Goal: Task Accomplishment & Management: Manage account settings

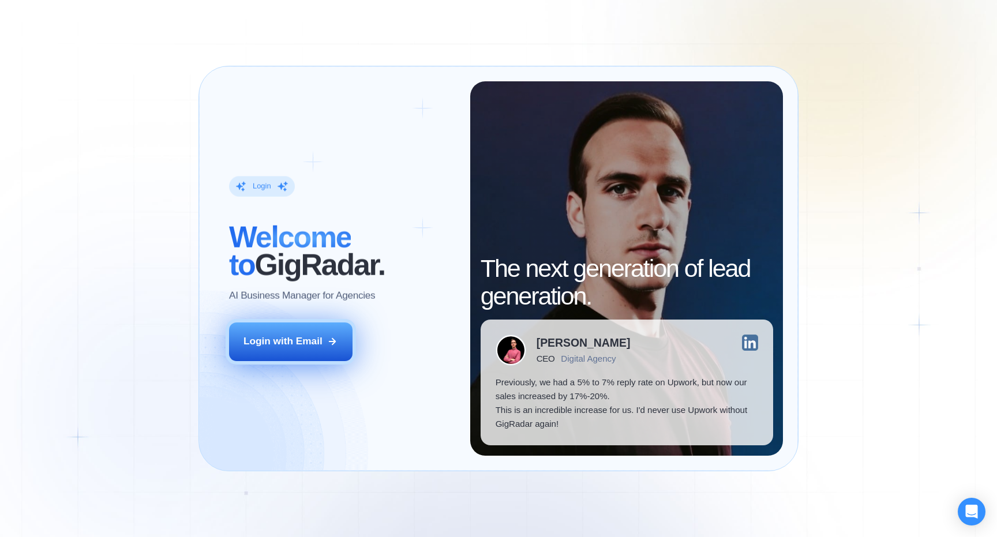
click at [305, 353] on button "Login with Email" at bounding box center [290, 342] width 123 height 39
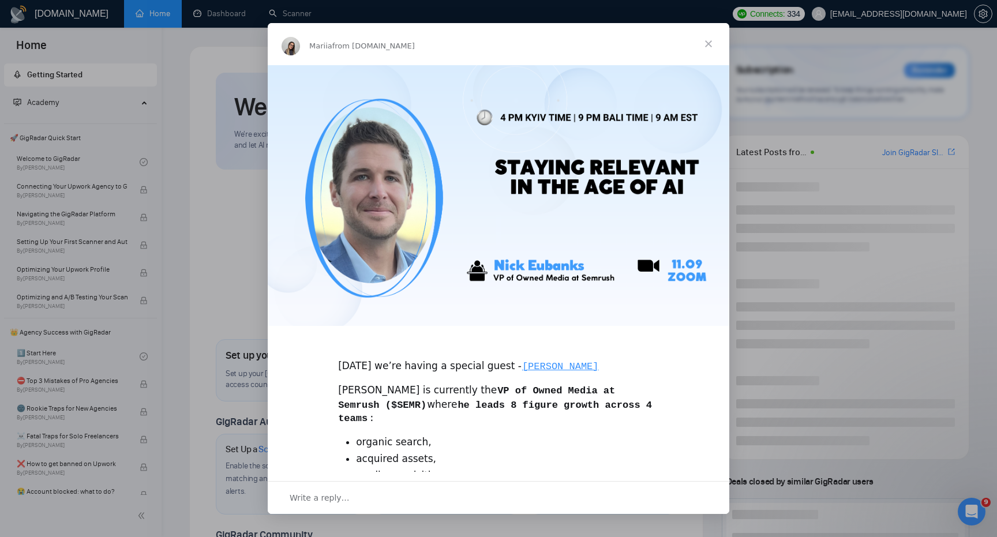
click at [708, 36] on span "Close" at bounding box center [709, 44] width 42 height 42
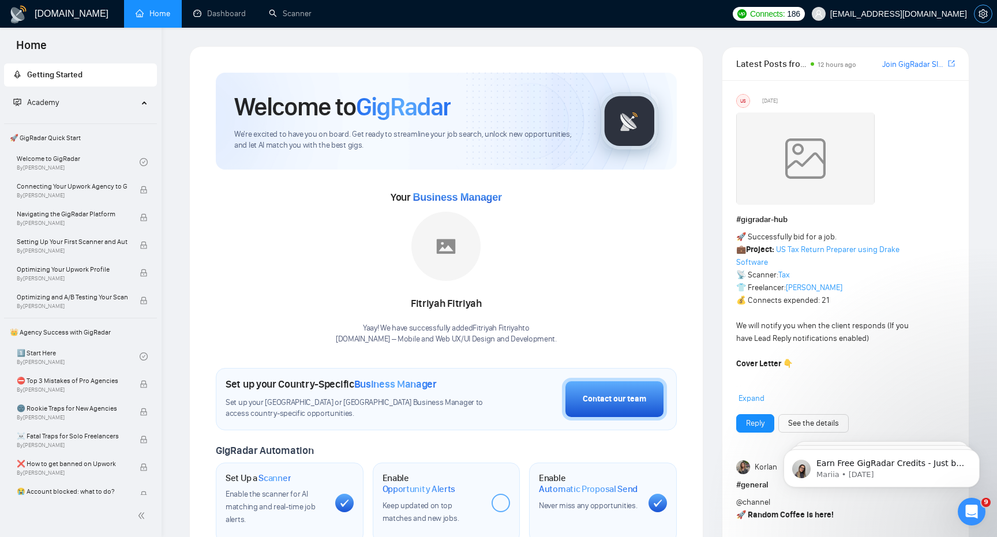
click at [981, 14] on icon "setting" at bounding box center [983, 13] width 9 height 9
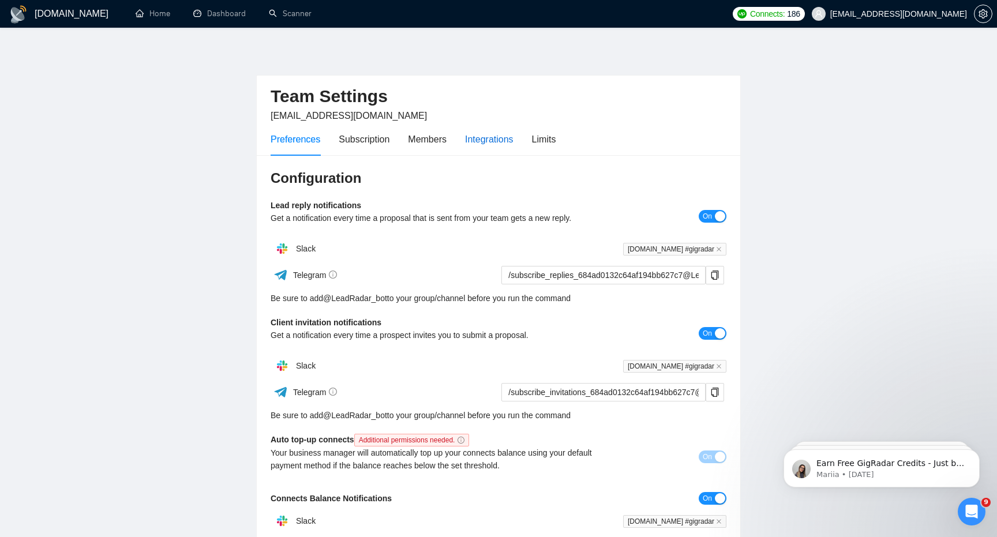
click at [508, 135] on div "Integrations" at bounding box center [489, 139] width 48 height 14
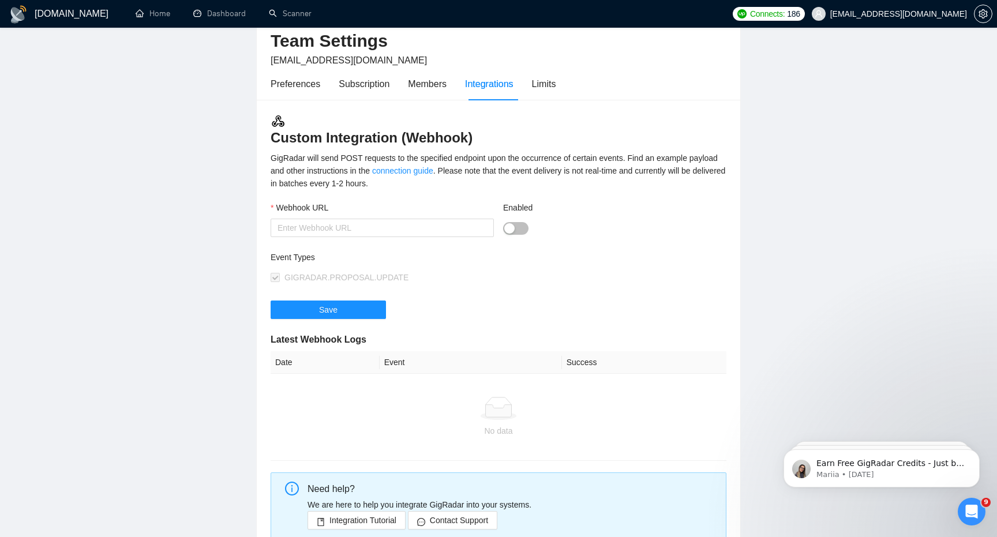
scroll to position [72, 0]
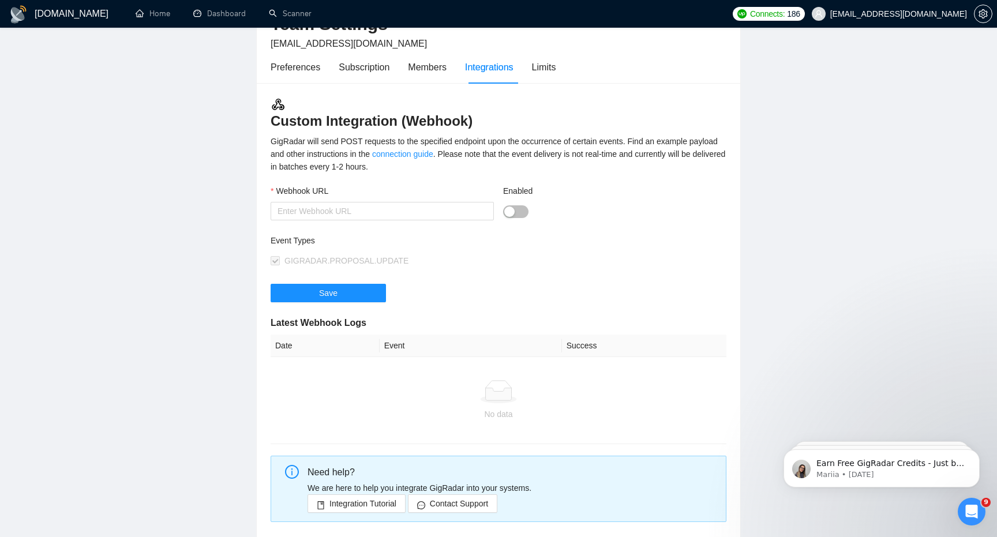
click at [518, 214] on button "Enabled" at bounding box center [515, 211] width 25 height 13
click at [543, 230] on div "Enabled" at bounding box center [614, 210] width 233 height 50
click at [440, 217] on input "Webhook URL" at bounding box center [382, 211] width 223 height 18
click at [460, 240] on div "Event Types" at bounding box center [385, 242] width 228 height 17
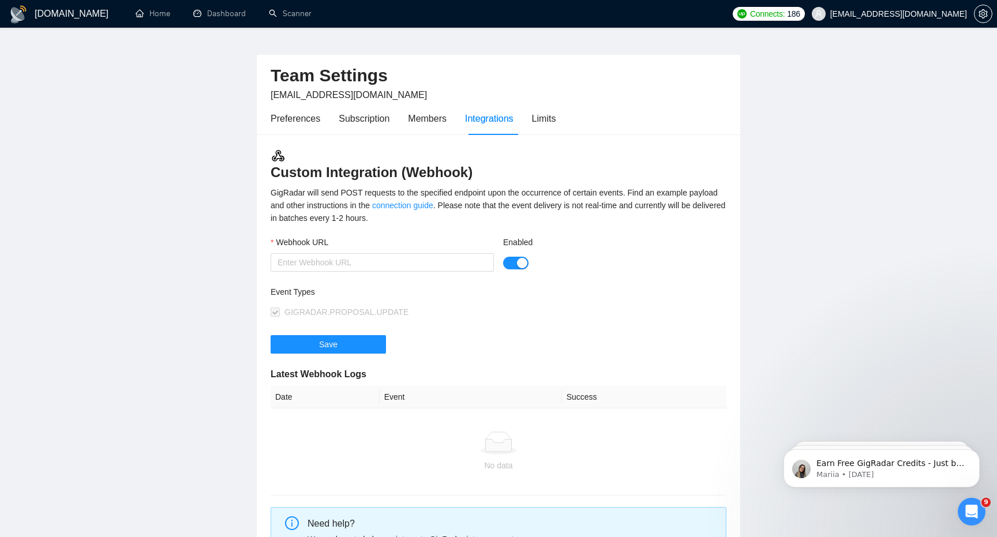
scroll to position [12, 0]
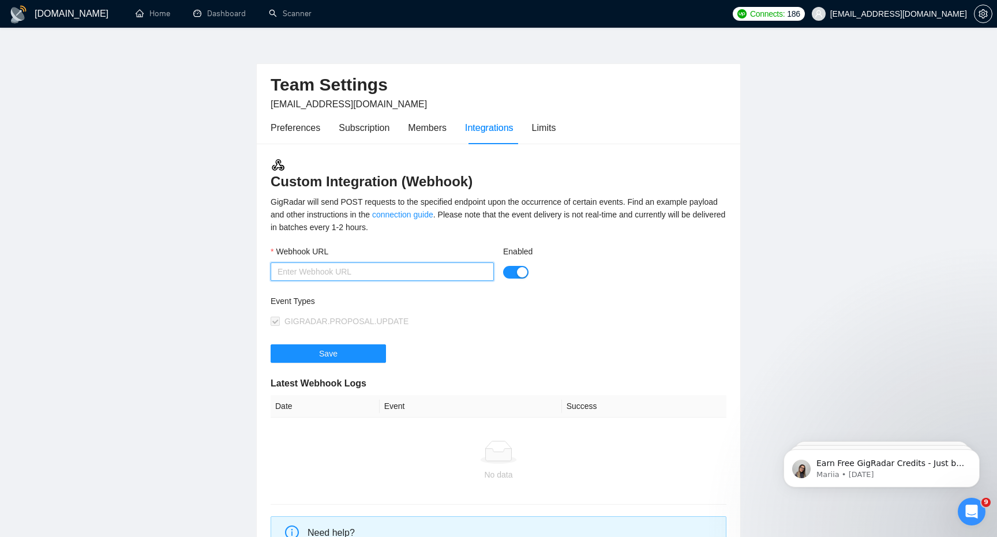
click at [401, 269] on input "Webhook URL" at bounding box center [382, 272] width 223 height 18
paste input "[URL][DOMAIN_NAME]"
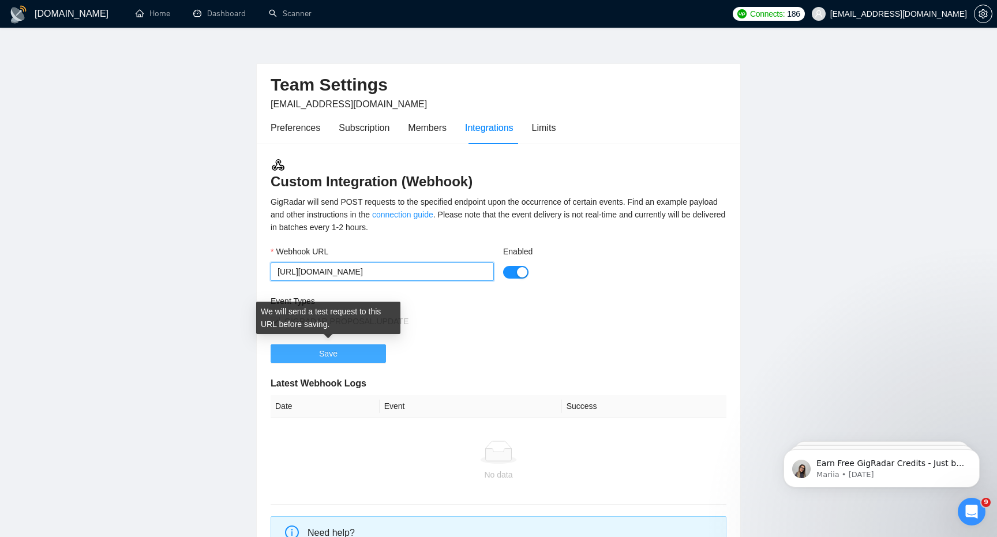
type input "[URL][DOMAIN_NAME]"
click at [338, 353] on button "Save" at bounding box center [328, 353] width 115 height 18
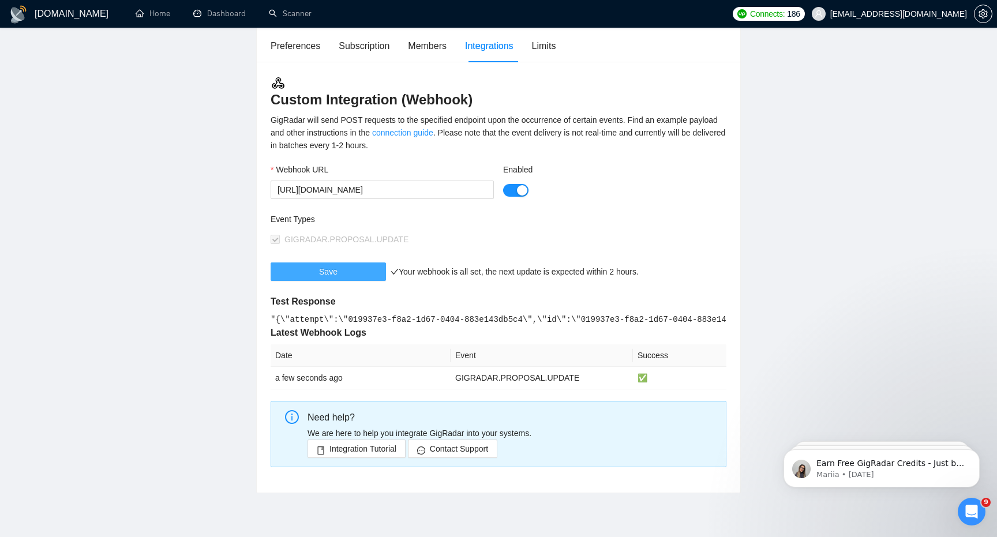
scroll to position [138, 0]
